Goal: Information Seeking & Learning: Learn about a topic

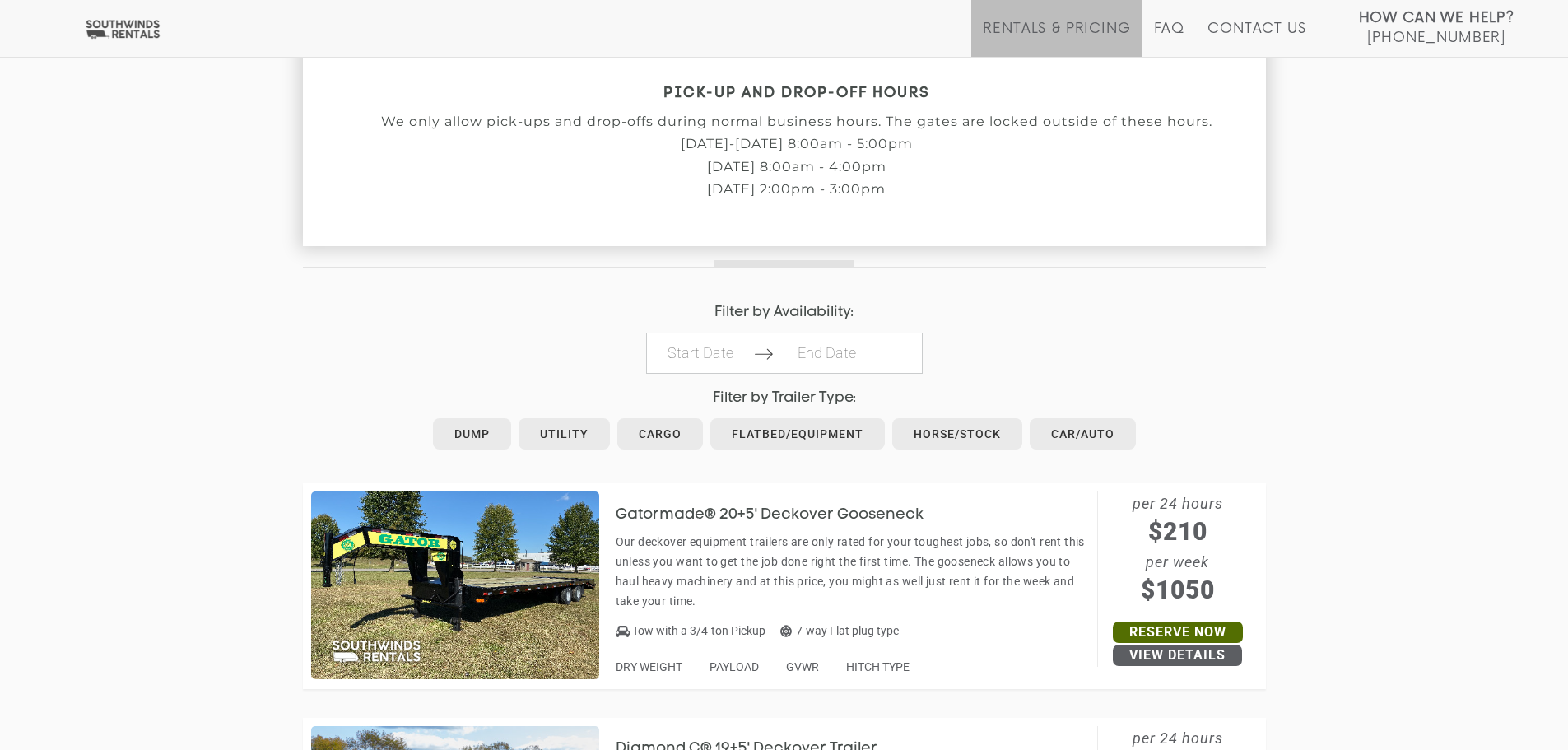
scroll to position [576, 0]
click at [550, 433] on link "Utility" at bounding box center [564, 433] width 92 height 32
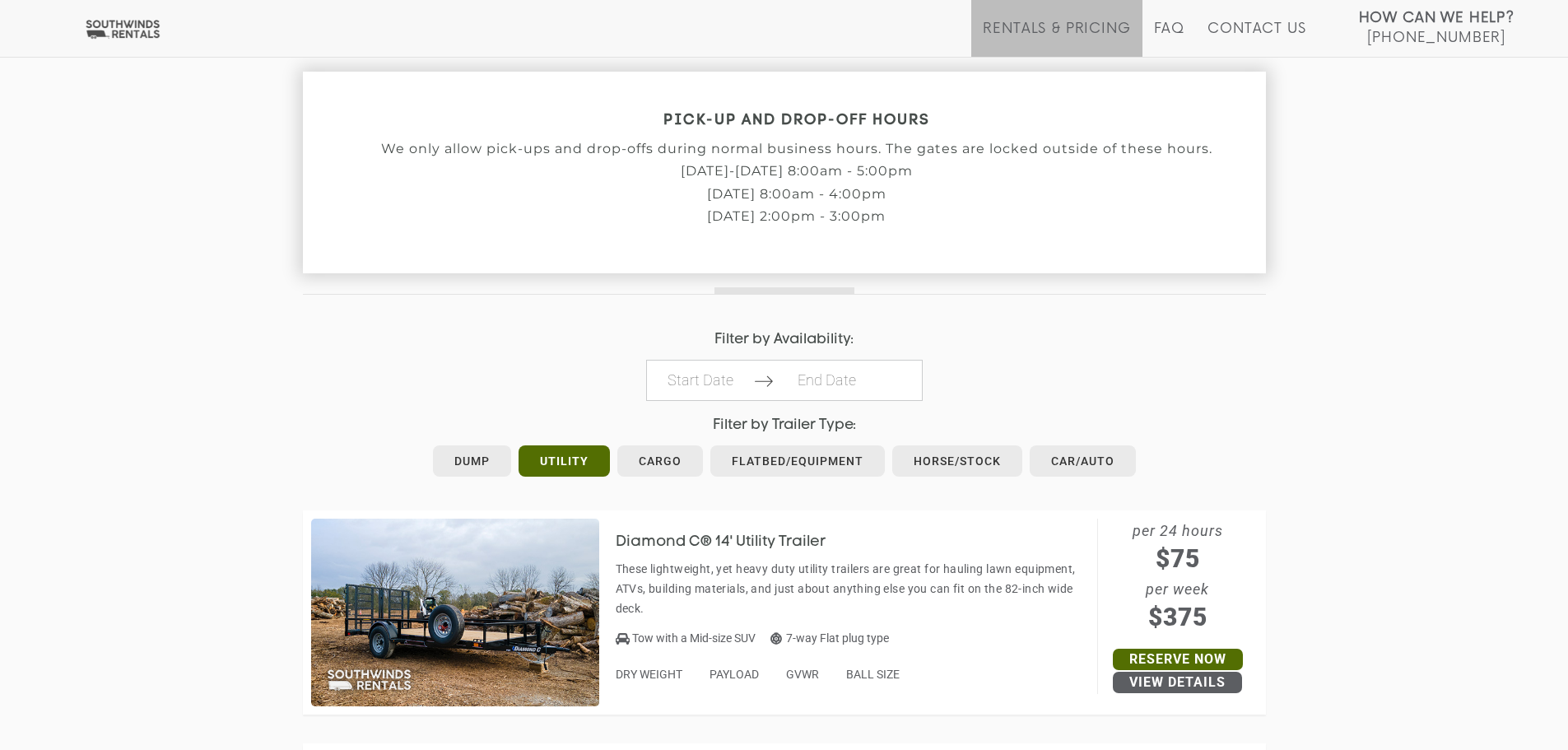
scroll to position [330, 0]
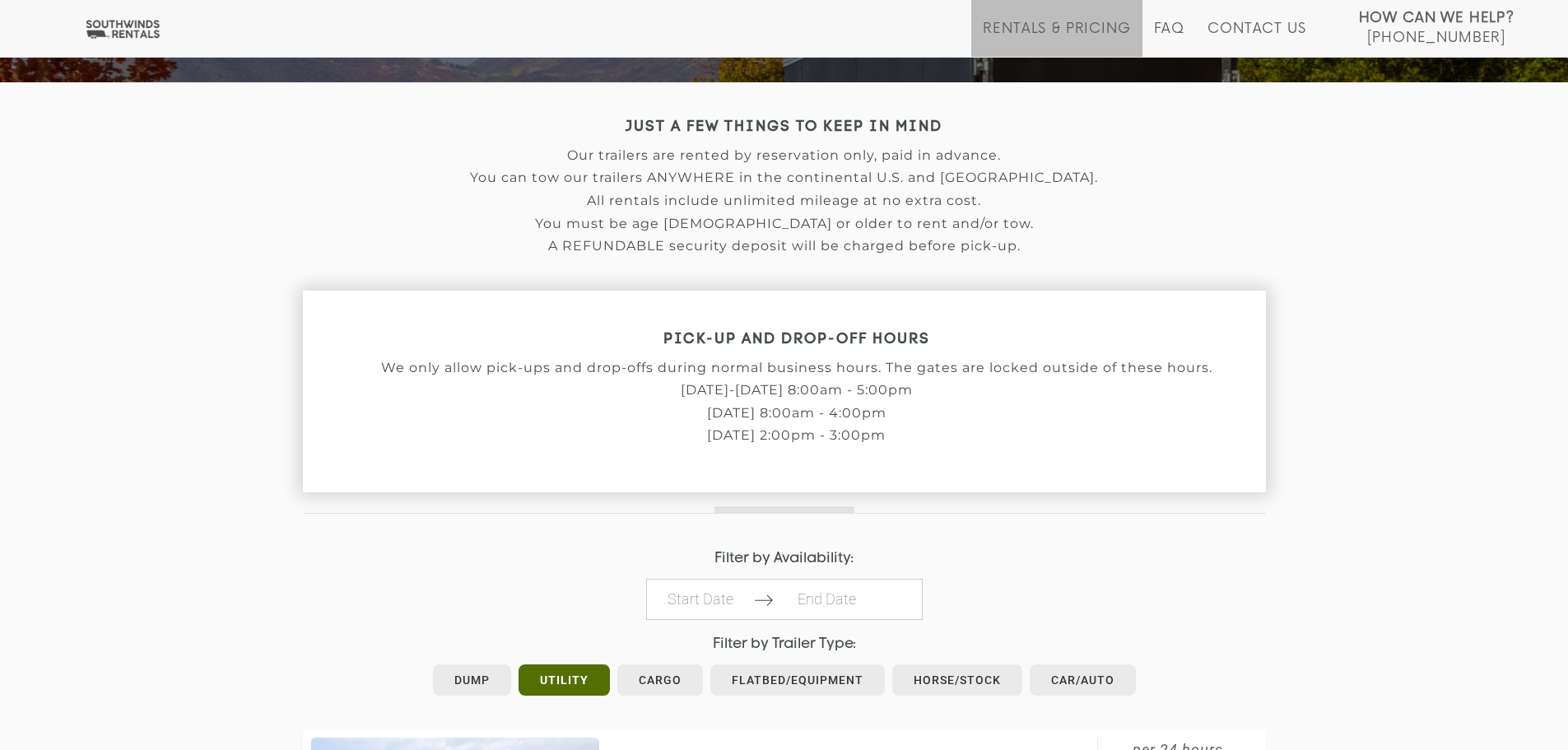
click at [528, 502] on div at bounding box center [784, 503] width 963 height 22
click at [451, 675] on link "Dump" at bounding box center [472, 680] width 78 height 32
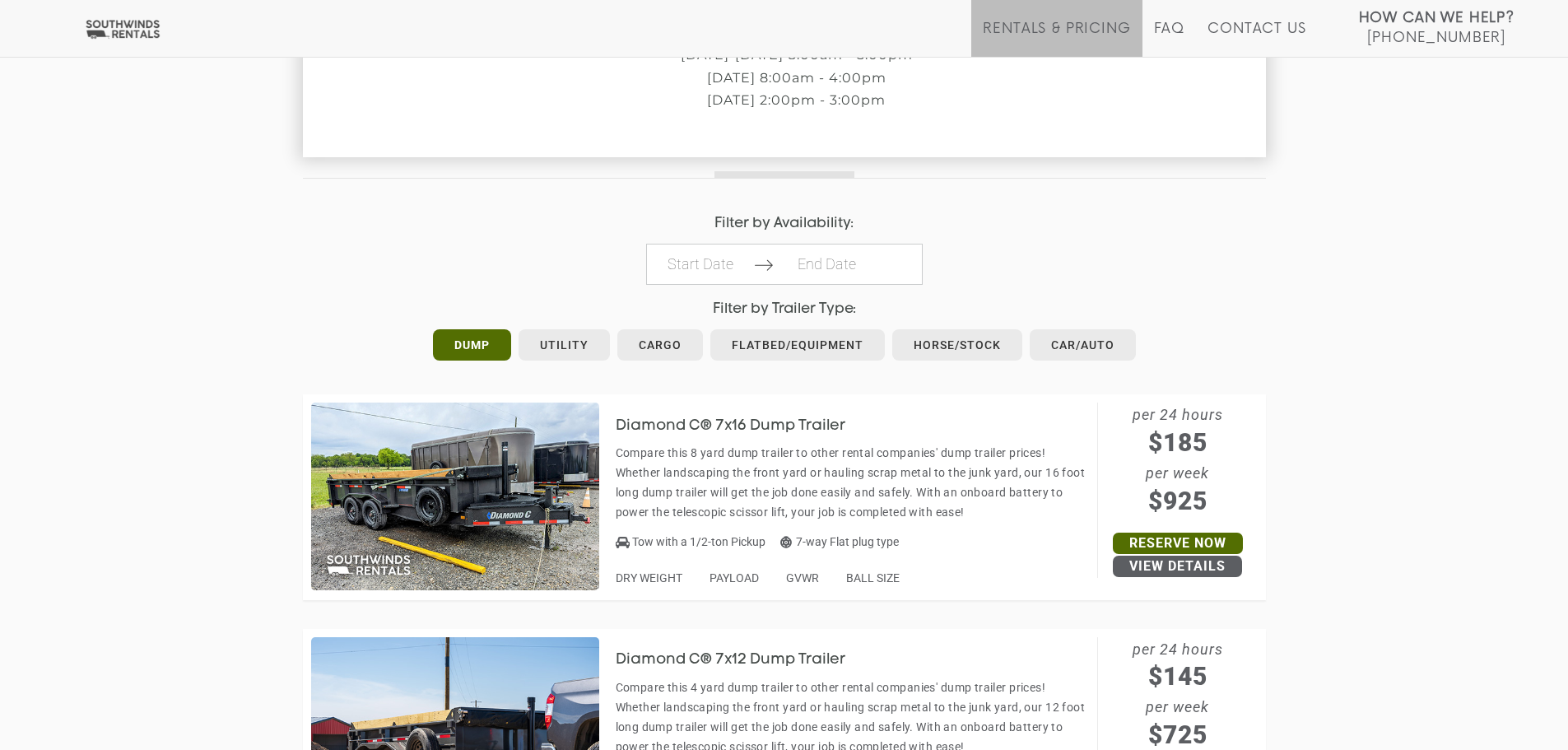
scroll to position [573, 0]
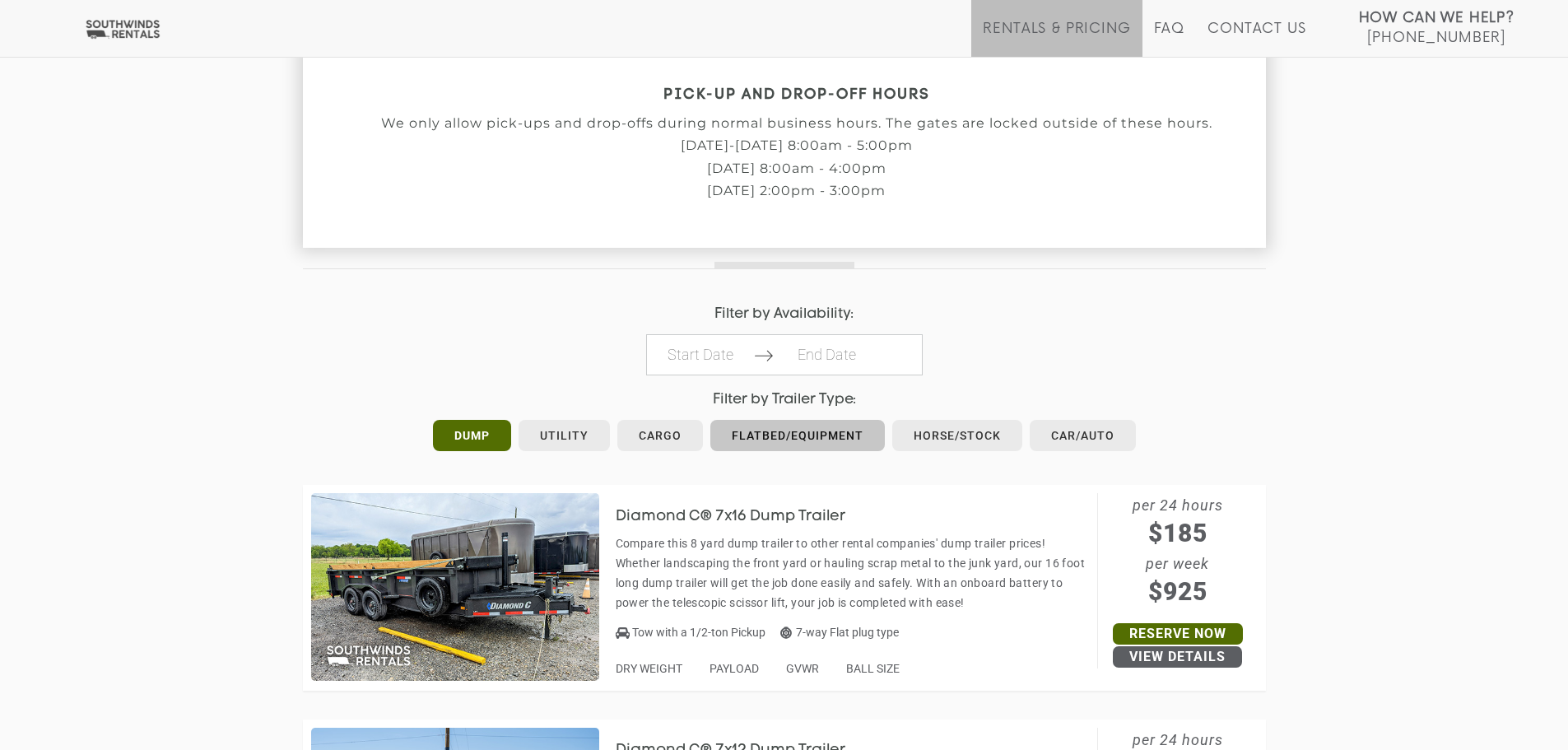
click at [786, 448] on link "Flatbed/Equipment" at bounding box center [798, 435] width 175 height 32
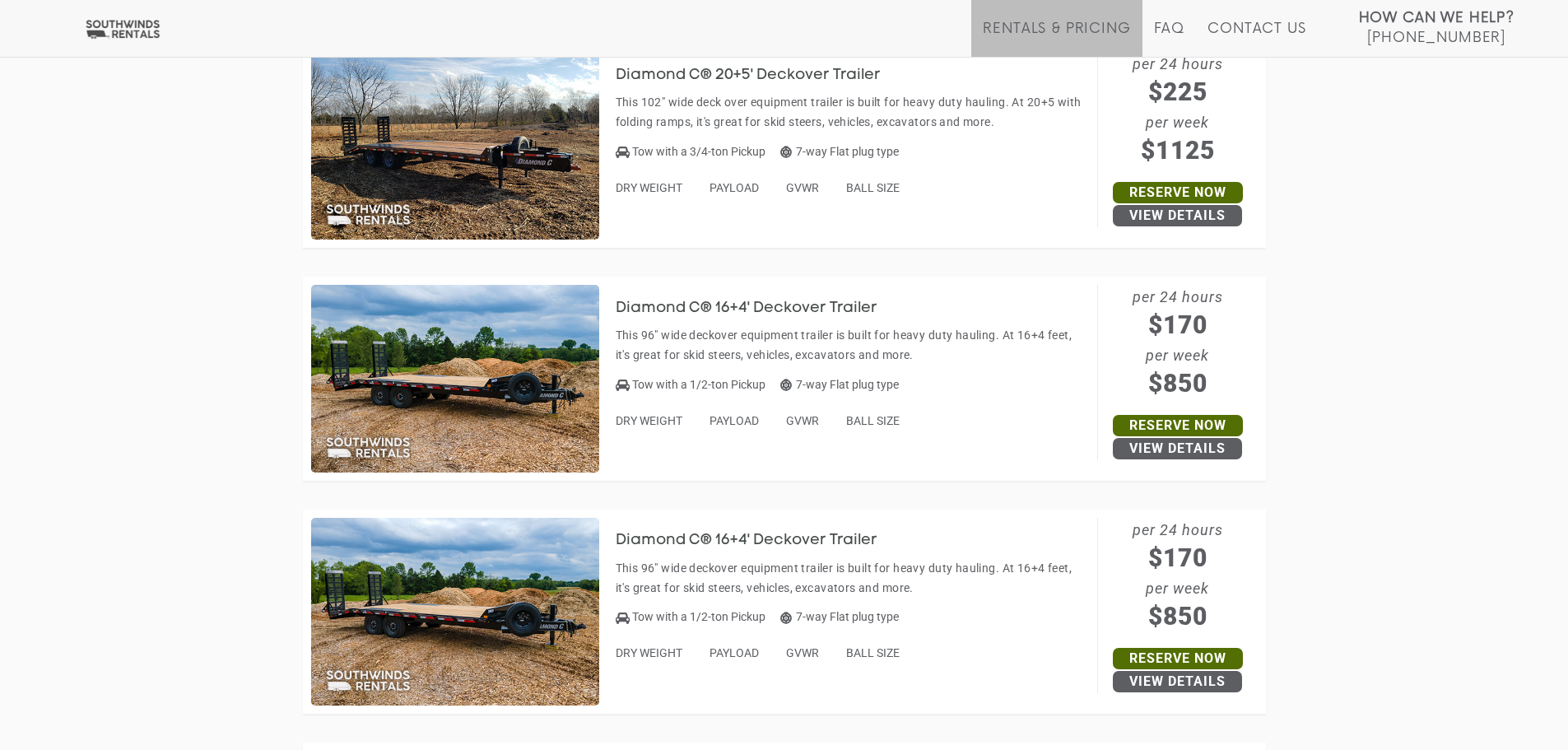
drag, startPoint x: 819, startPoint y: 522, endPoint x: 812, endPoint y: 496, distance: 26.9
